Goal: Information Seeking & Learning: Find specific fact

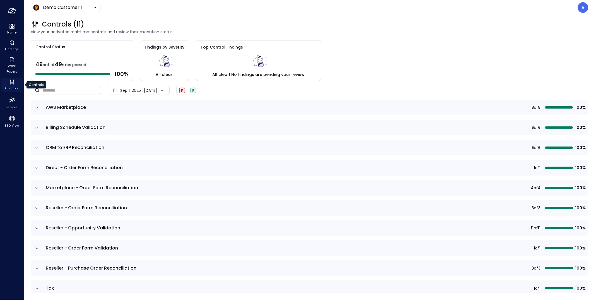
click at [11, 83] on icon "Controls" at bounding box center [11, 82] width 1 height 1
click at [13, 117] on icon "360 View" at bounding box center [12, 119] width 6 height 6
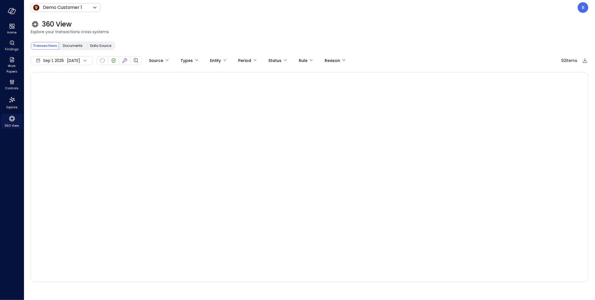
click at [15, 124] on span "360 View" at bounding box center [12, 126] width 15 height 6
click at [83, 9] on body "Home Findings Work Papers Controls Explore 360 View Demo Customer 1 ***** ​ B 3…" at bounding box center [297, 150] width 595 height 300
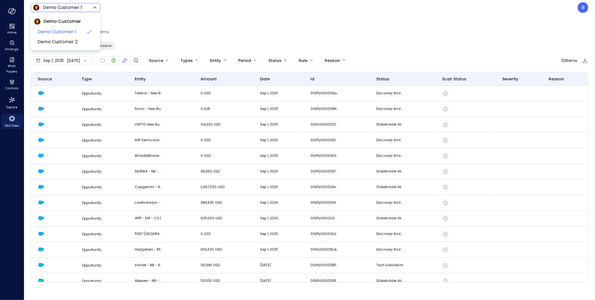
click at [137, 15] on div at bounding box center [297, 150] width 595 height 300
click at [76, 44] on span "Documents" at bounding box center [73, 46] width 20 height 6
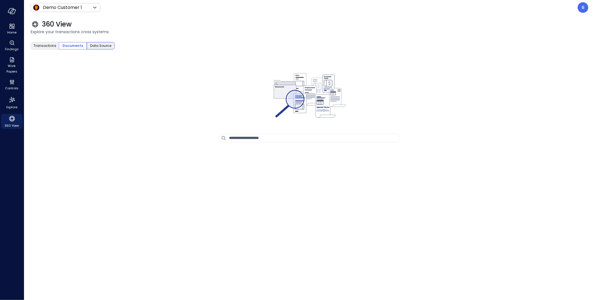
click at [100, 46] on span "Data Source" at bounding box center [100, 46] width 21 height 6
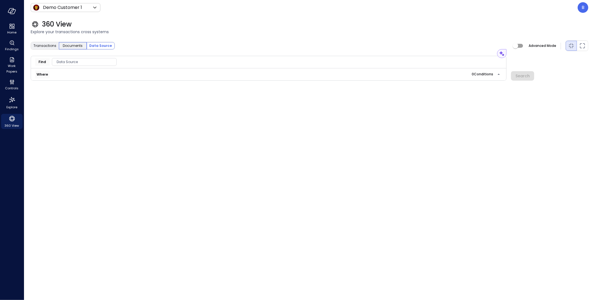
click at [73, 46] on span "Documents" at bounding box center [73, 46] width 20 height 6
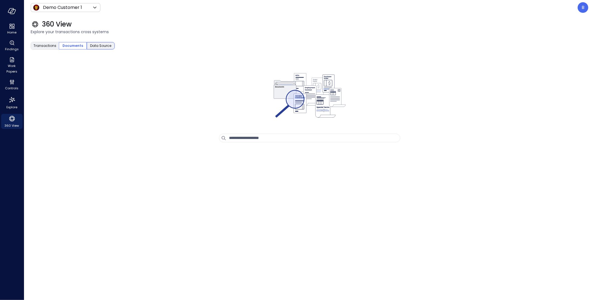
click at [97, 44] on span "Data Source" at bounding box center [100, 46] width 21 height 6
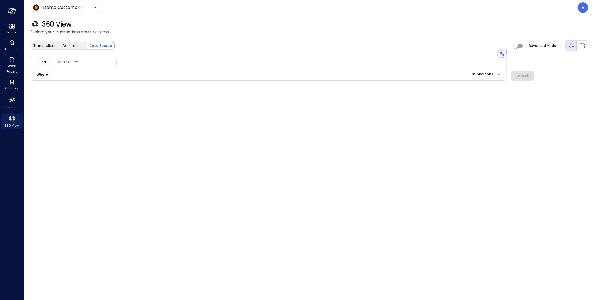
click at [97, 61] on span "Data Source" at bounding box center [84, 62] width 64 height 6
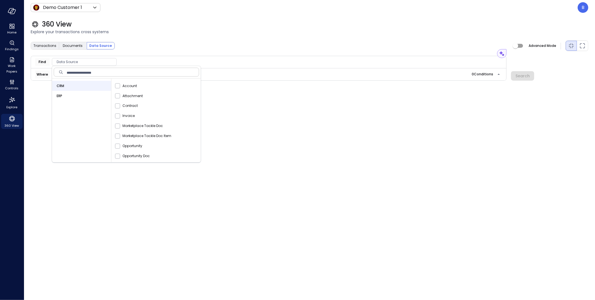
click at [72, 96] on div "ERP" at bounding box center [81, 96] width 59 height 10
click at [128, 99] on div "Bill" at bounding box center [157, 96] width 87 height 10
click at [155, 47] on div "Transactions Documents Data Source Advanced Mode" at bounding box center [309, 45] width 557 height 11
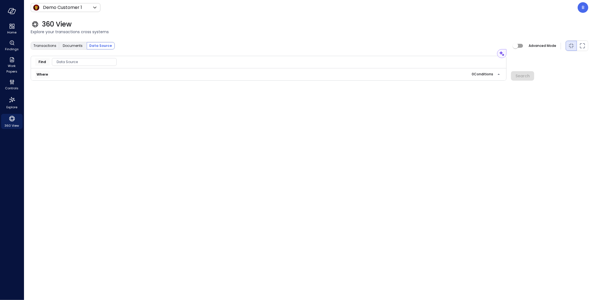
click at [98, 60] on span "Data Source" at bounding box center [84, 62] width 64 height 6
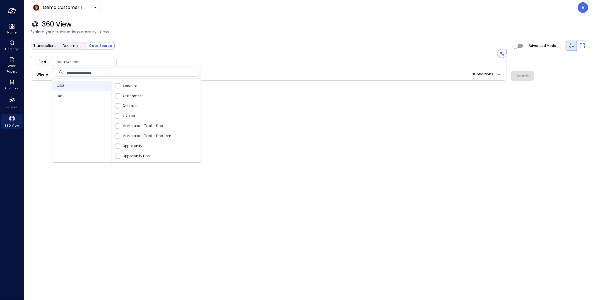
click at [77, 95] on div "ERP" at bounding box center [81, 96] width 59 height 10
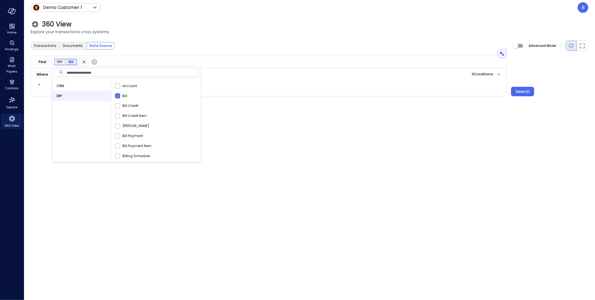
click at [273, 50] on div "Transactions Documents Data Source Advanced Mode" at bounding box center [309, 45] width 557 height 11
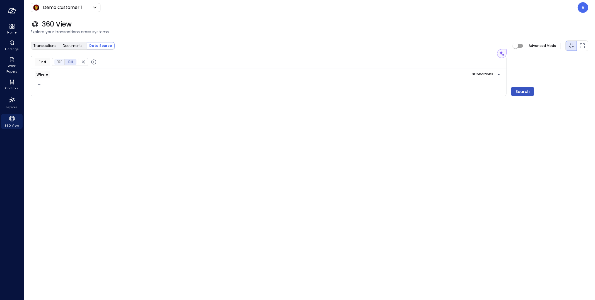
click at [519, 91] on div "Search" at bounding box center [522, 91] width 14 height 7
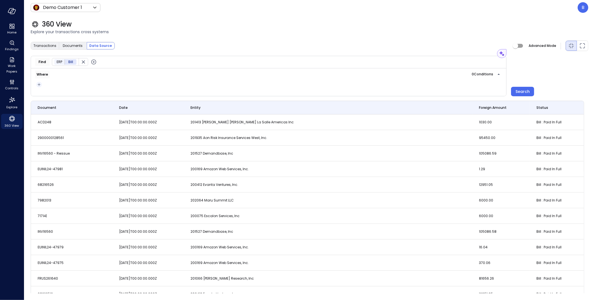
click at [40, 85] on icon "button" at bounding box center [39, 84] width 6 height 7
click at [55, 95] on li "Condition" at bounding box center [50, 94] width 28 height 7
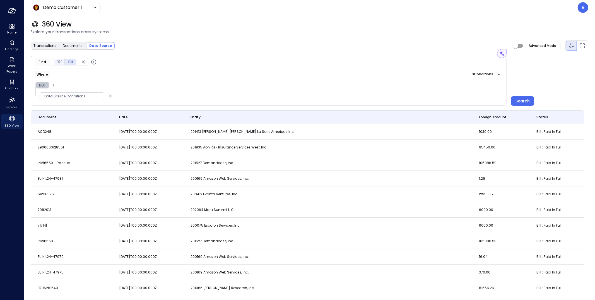
click at [46, 85] on button "Not" at bounding box center [42, 85] width 14 height 7
click at [66, 97] on span "Data Source Conditions" at bounding box center [72, 96] width 64 height 6
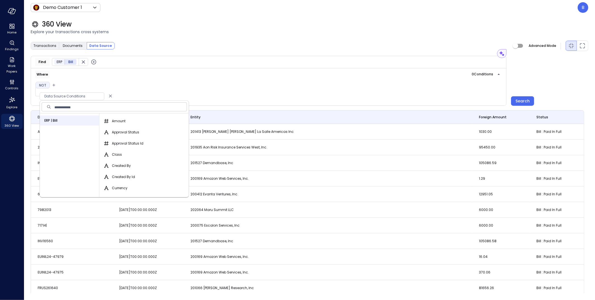
click at [171, 78] on div "Where 0 Condition s" at bounding box center [268, 75] width 467 height 8
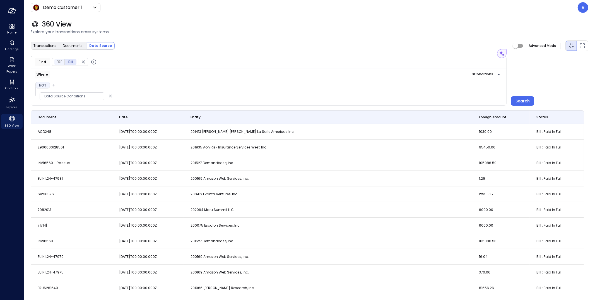
click at [92, 95] on span "Data Source Conditions" at bounding box center [72, 96] width 64 height 6
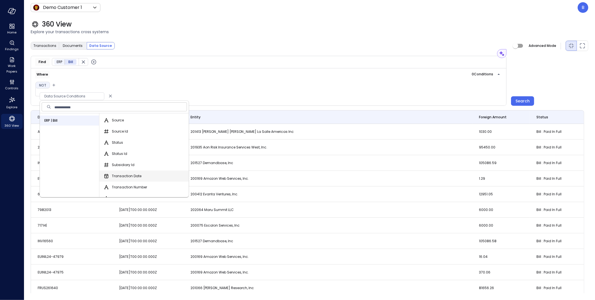
scroll to position [452, 0]
click at [230, 85] on div "Where 0 Condition s Not Data Source Conditions" at bounding box center [269, 86] width 476 height 37
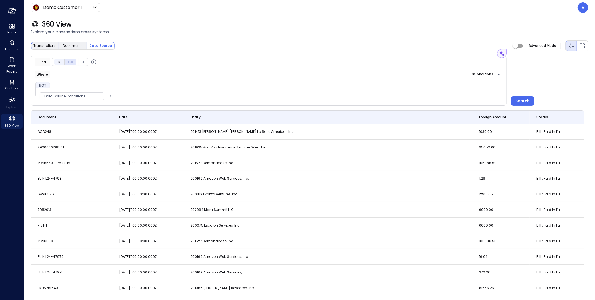
click at [43, 48] on span "Transactions" at bounding box center [44, 46] width 23 height 6
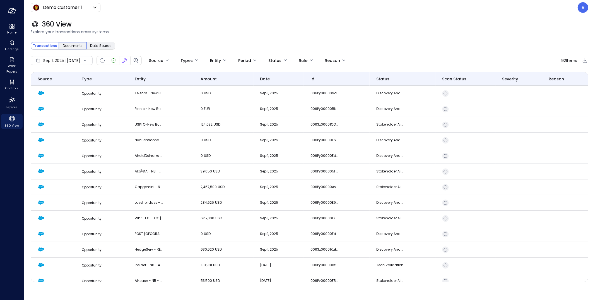
click at [71, 44] on span "Documents" at bounding box center [73, 46] width 20 height 6
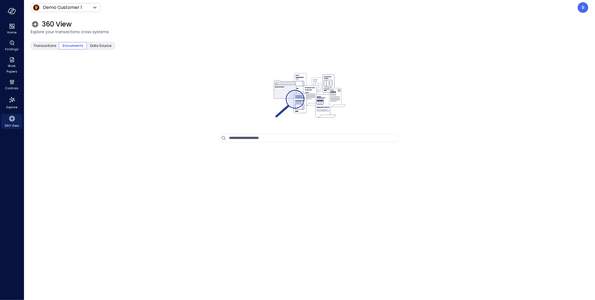
click at [250, 140] on input "text" at bounding box center [314, 138] width 171 height 8
type input "*****"
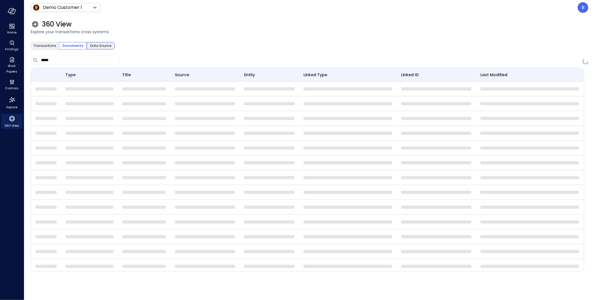
click at [104, 44] on span "Data Source" at bounding box center [100, 46] width 21 height 6
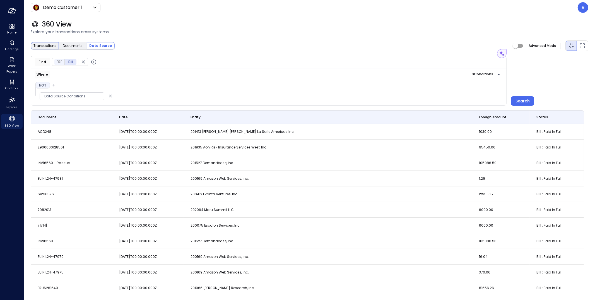
click at [48, 46] on span "Transactions" at bounding box center [44, 46] width 23 height 6
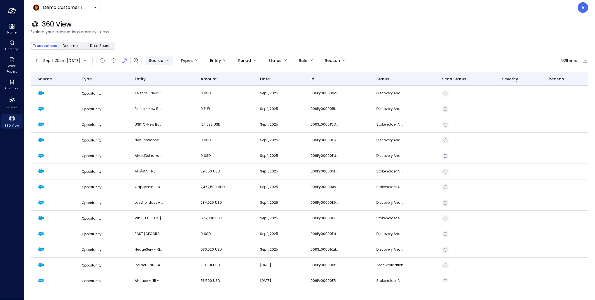
click at [175, 61] on body "Home Findings Work Papers Controls Explore 360 View Demo Customer 1 ***** ​ B 3…" at bounding box center [297, 150] width 595 height 300
click at [194, 60] on div at bounding box center [297, 150] width 595 height 300
click at [198, 60] on body "Home Findings Work Papers Controls Explore 360 View Demo Customer 1 ***** ​ B 3…" at bounding box center [297, 150] width 595 height 300
click at [204, 40] on div at bounding box center [297, 150] width 595 height 300
click at [82, 60] on div "[DATE] [DATE]" at bounding box center [62, 60] width 62 height 9
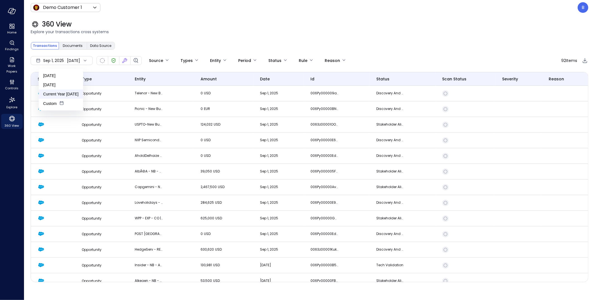
click at [69, 93] on li "Current Year [DATE]" at bounding box center [61, 94] width 44 height 9
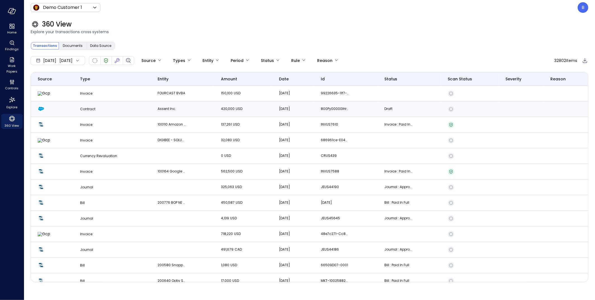
click at [81, 111] on td "Contract" at bounding box center [112, 109] width 78 height 16
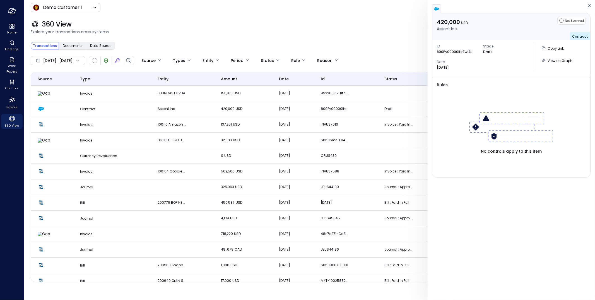
click at [184, 46] on div "Transactions Documents Data Source" at bounding box center [309, 45] width 557 height 11
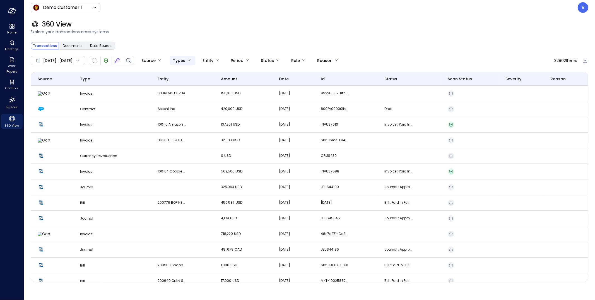
click at [199, 59] on body "Home Findings Work Papers Controls Explore 360 View Demo Customer 1 ***** ​ B 3…" at bounding box center [297, 150] width 595 height 300
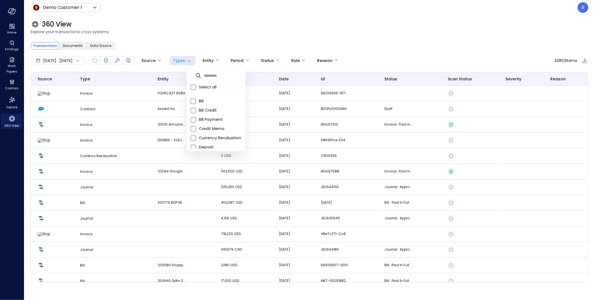
click at [376, 43] on div at bounding box center [297, 150] width 595 height 300
